Goal: Transaction & Acquisition: Subscribe to service/newsletter

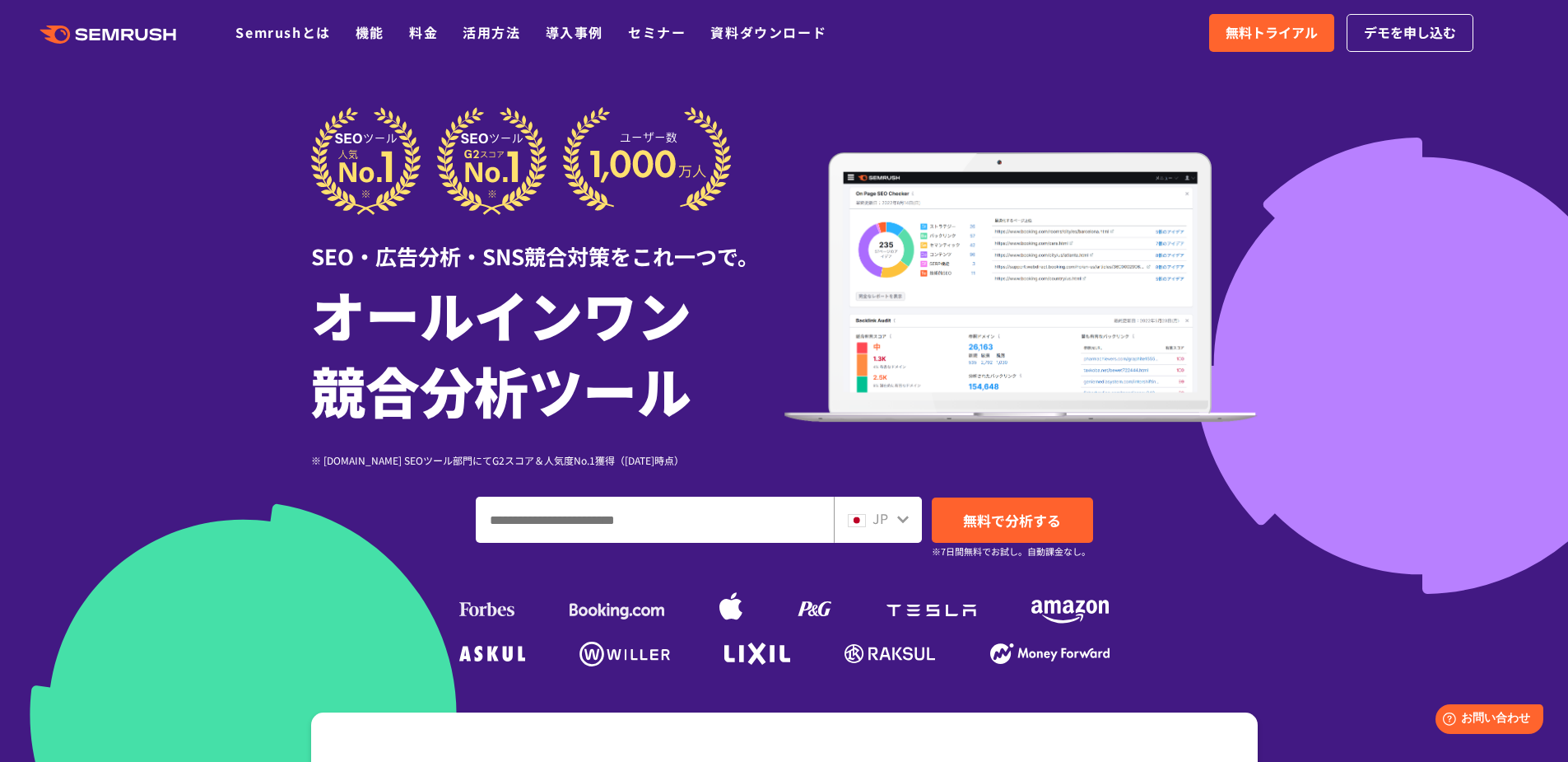
click at [441, 38] on ul "Semrushとは 機能 料金 活用方法 導入事例 セミナー 資料ダウンロード" at bounding box center [542, 32] width 615 height 21
click at [429, 32] on link "料金" at bounding box center [424, 31] width 29 height 20
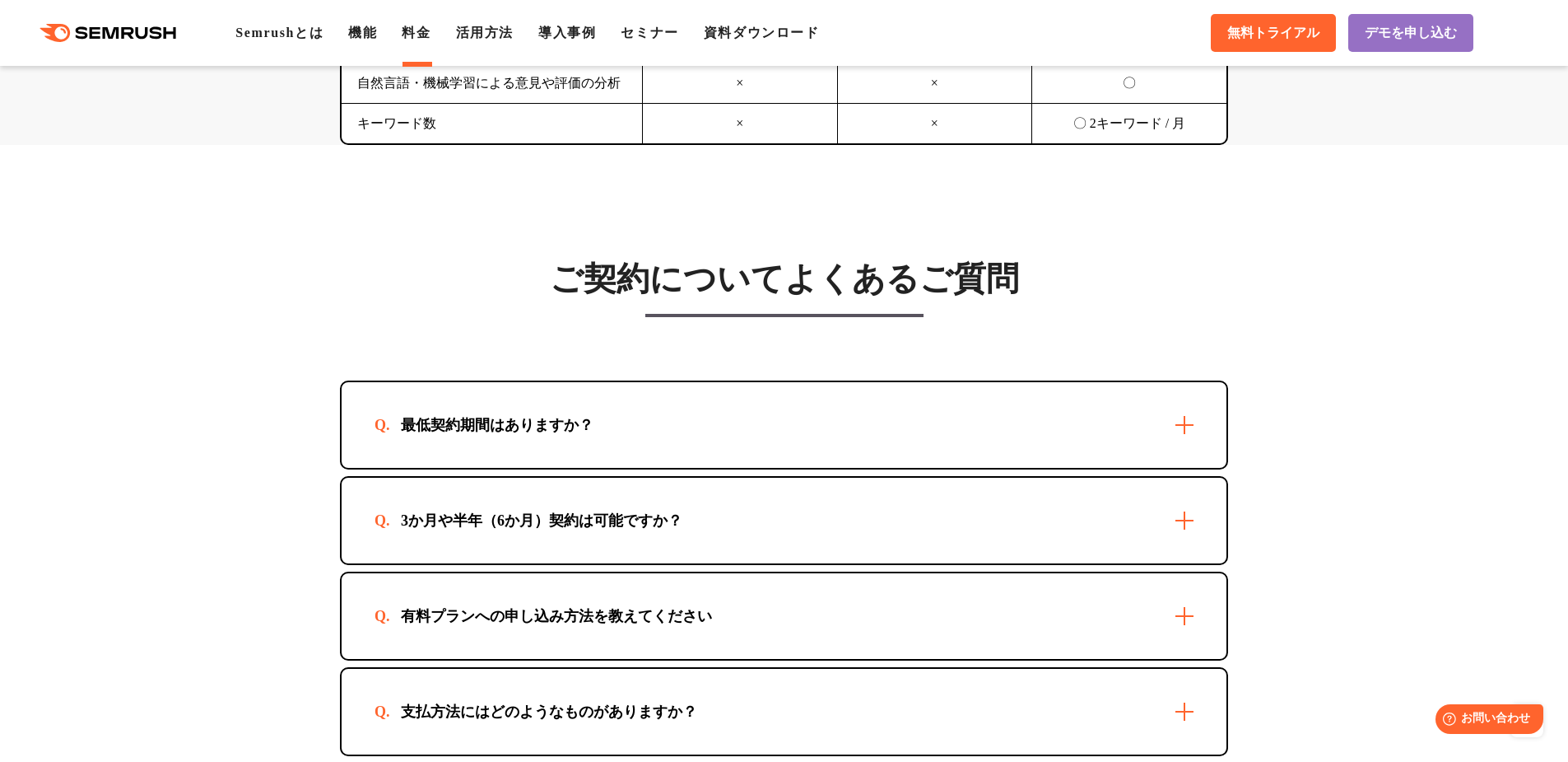
scroll to position [4695, 0]
